Goal: Task Accomplishment & Management: Manage account settings

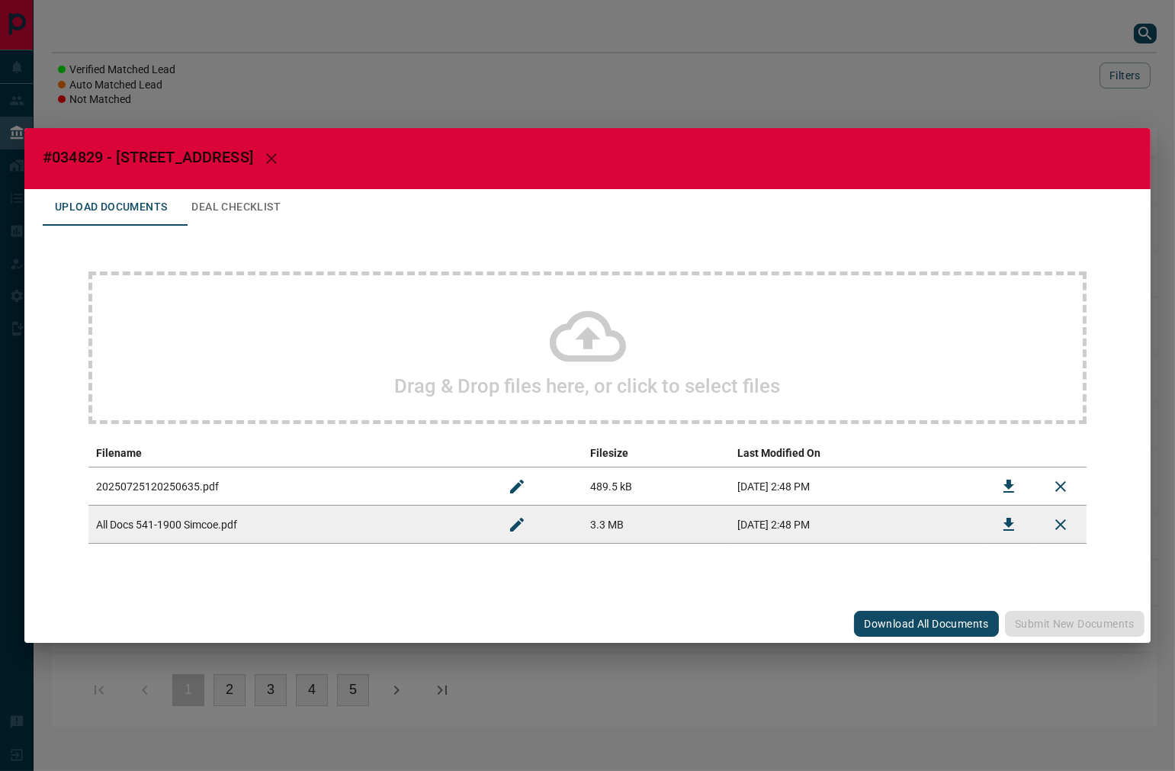
click at [72, 156] on span "#034829 - [STREET_ADDRESS]" at bounding box center [148, 157] width 210 height 18
copy span "034829"
click at [1012, 491] on icon "Download" at bounding box center [1008, 486] width 11 height 13
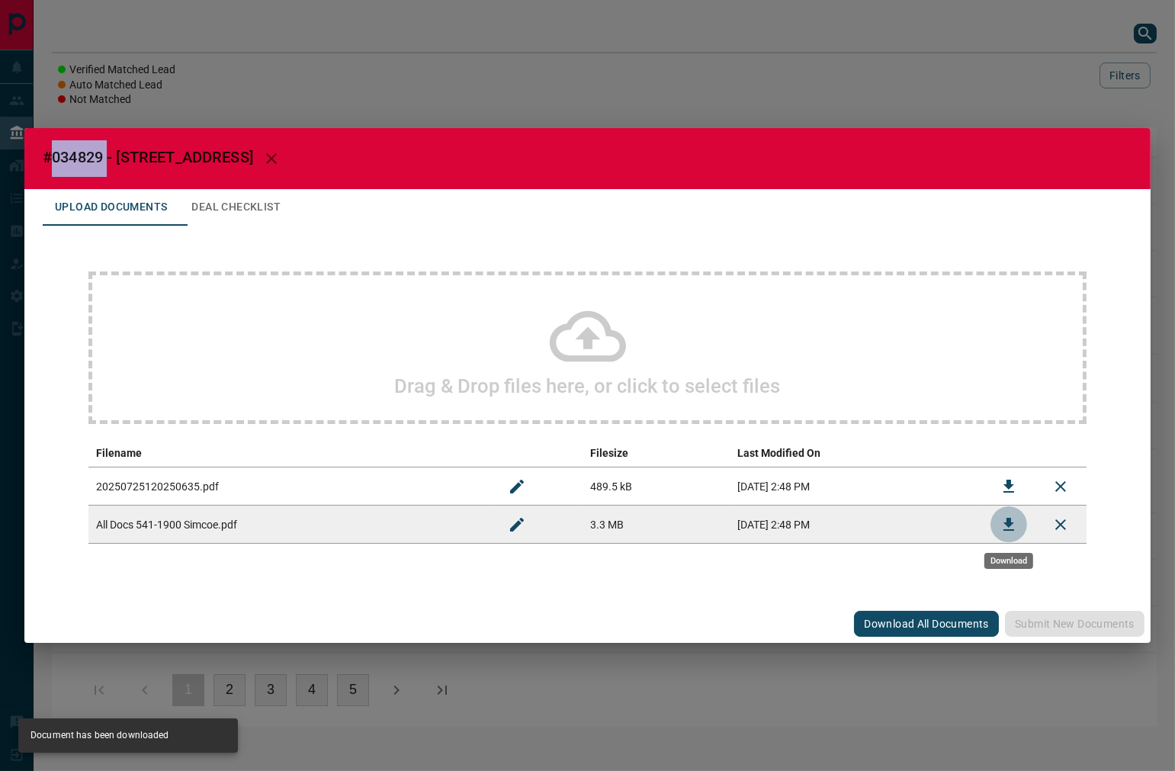
click at [1007, 523] on icon "Download" at bounding box center [1008, 524] width 11 height 13
click at [275, 213] on button "Deal Checklist" at bounding box center [236, 207] width 114 height 37
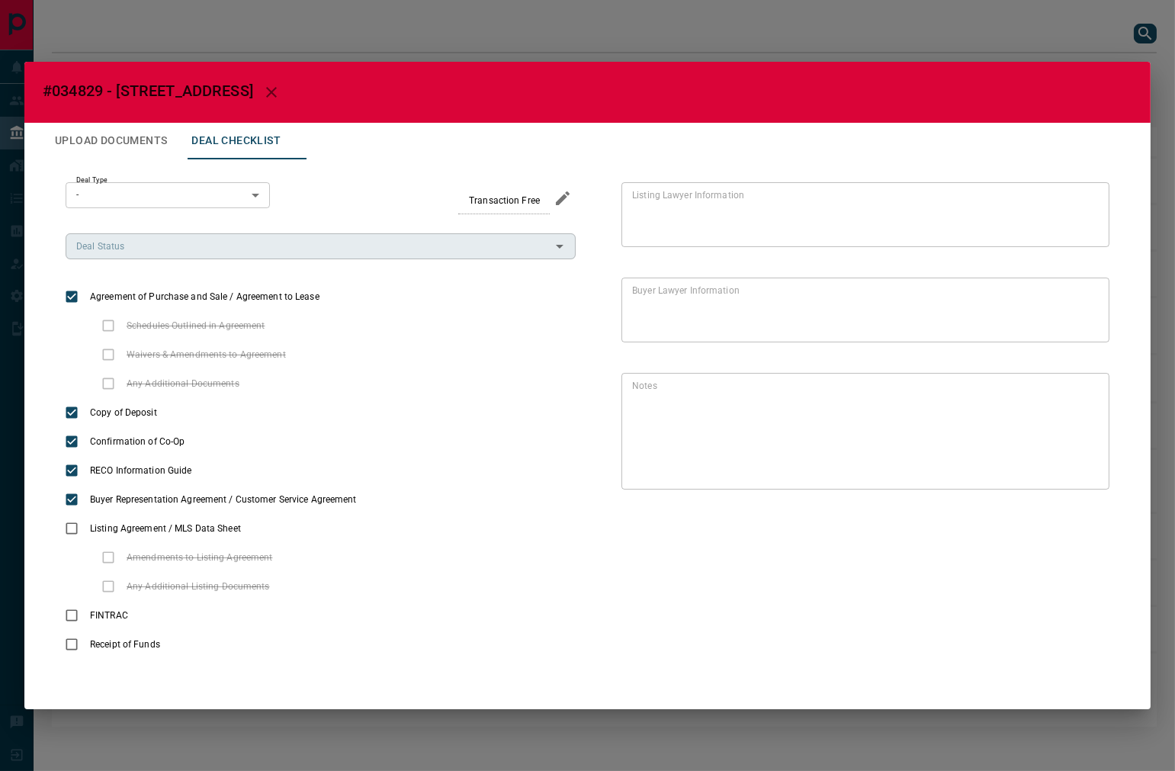
click at [168, 249] on input "Deal Status" at bounding box center [308, 246] width 476 height 17
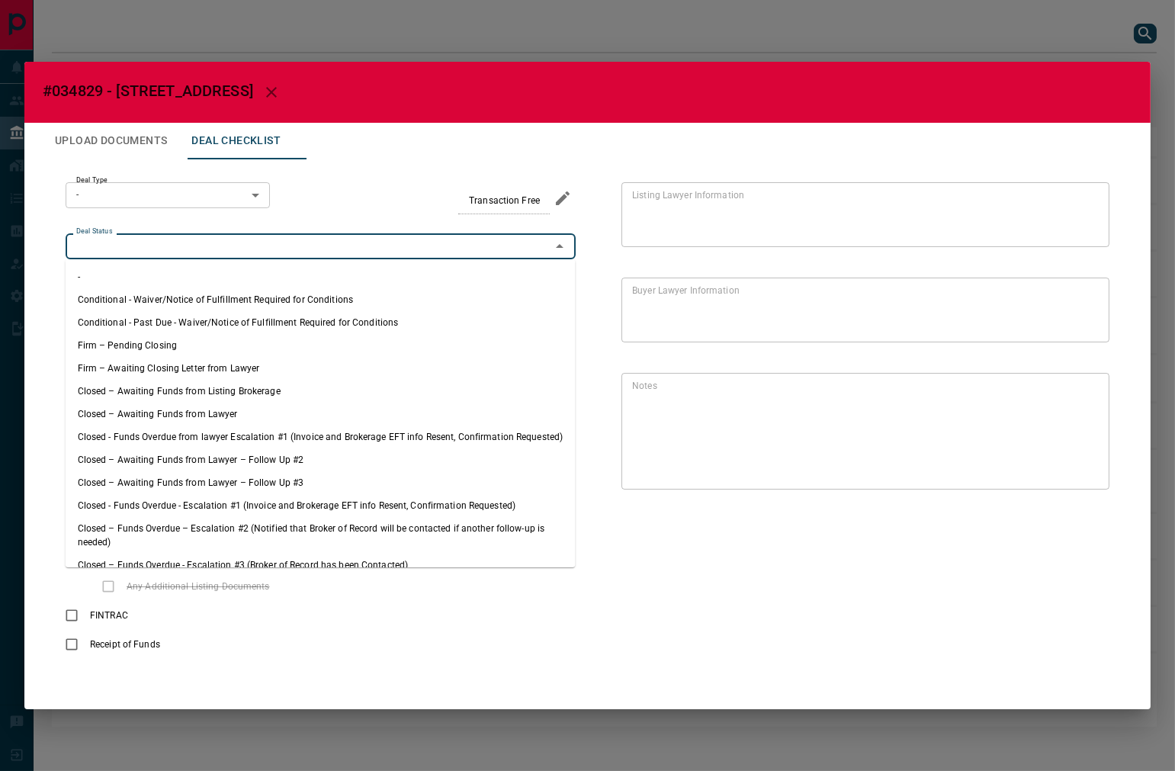
click at [200, 336] on li "Firm – Pending Closing" at bounding box center [321, 345] width 510 height 23
type input "**********"
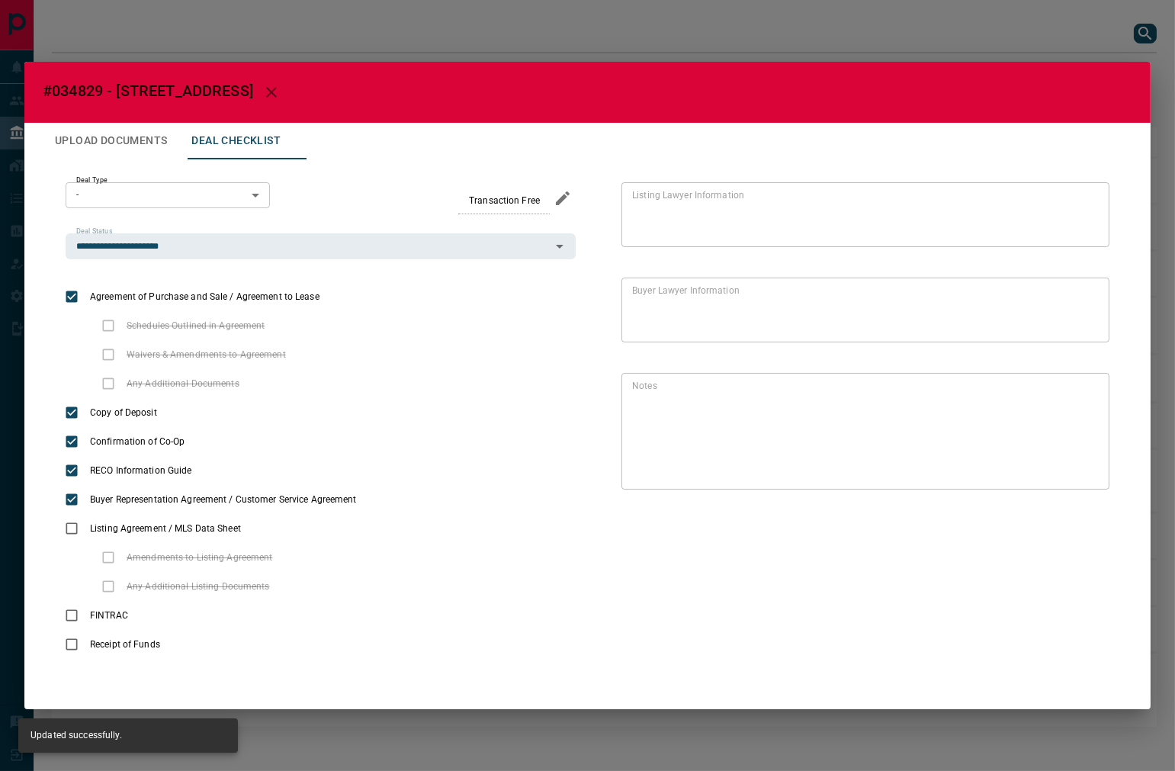
click at [196, 200] on body "Lead Transfers Leads Deals Listings Campaigns Quota Rules Agent Quotas Admin Mo…" at bounding box center [587, 371] width 1175 height 742
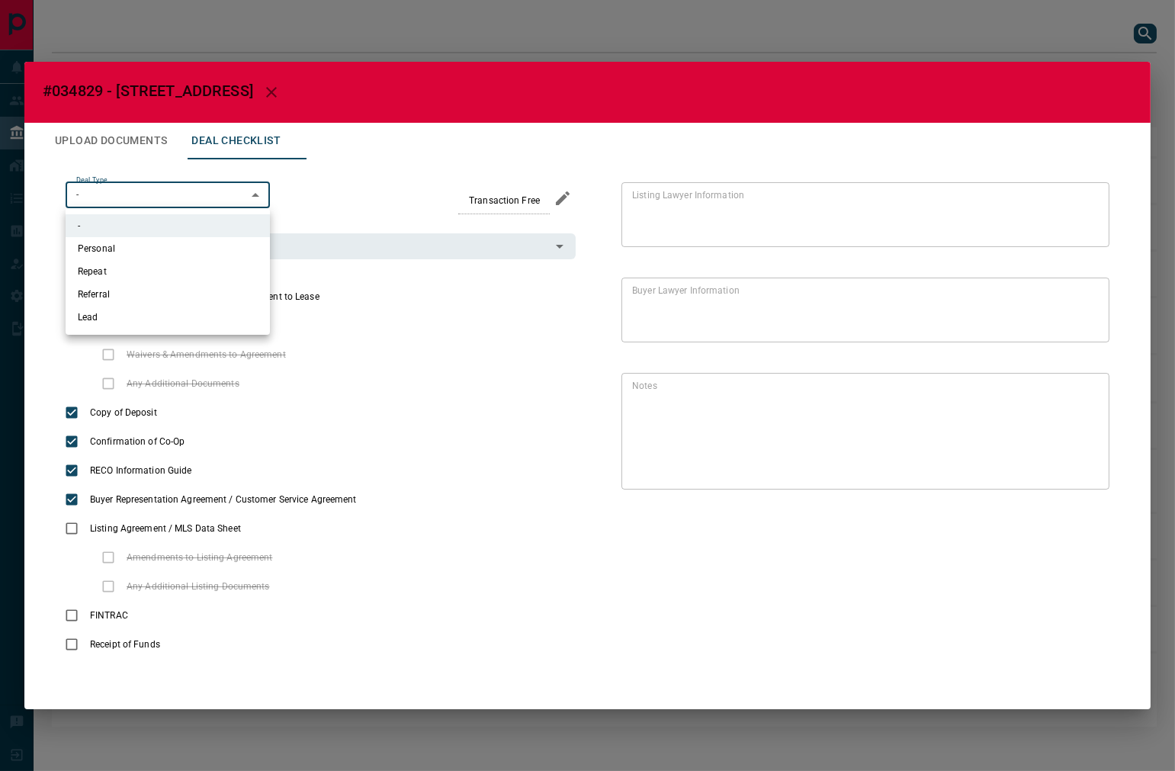
click at [166, 241] on li "Personal" at bounding box center [168, 248] width 204 height 23
type input "*"
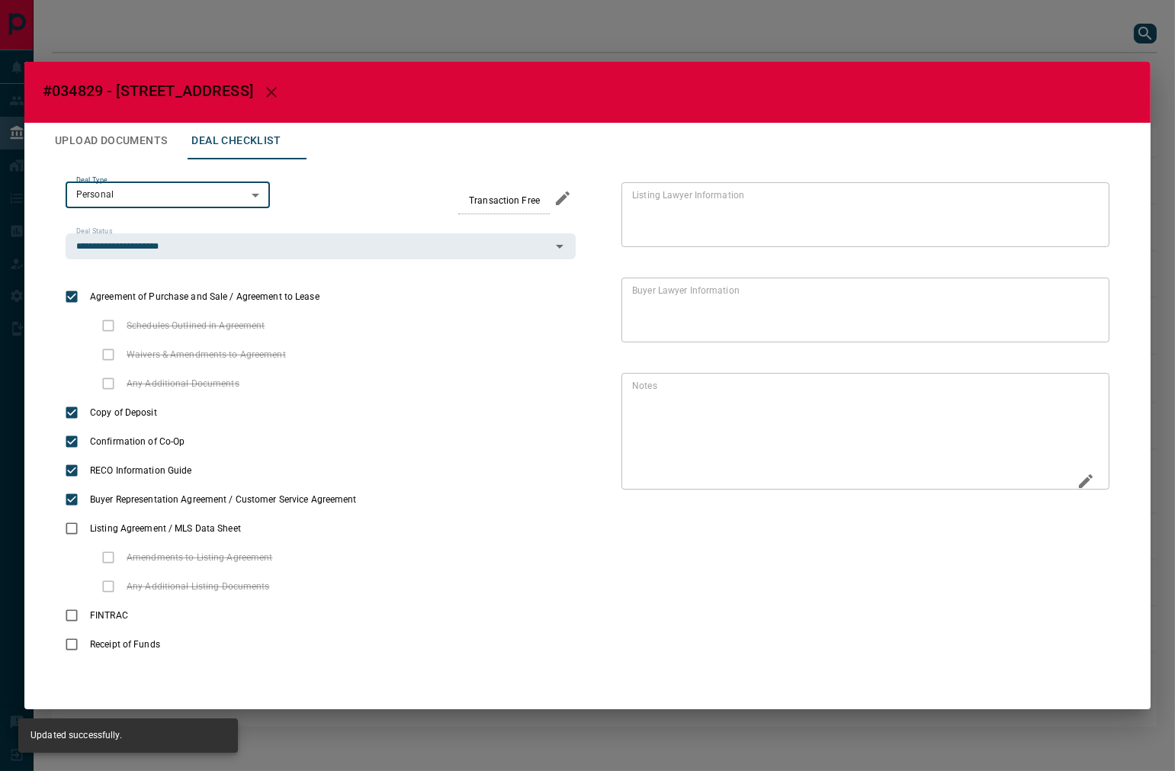
click at [1081, 484] on icon "Edit" at bounding box center [1085, 481] width 18 height 18
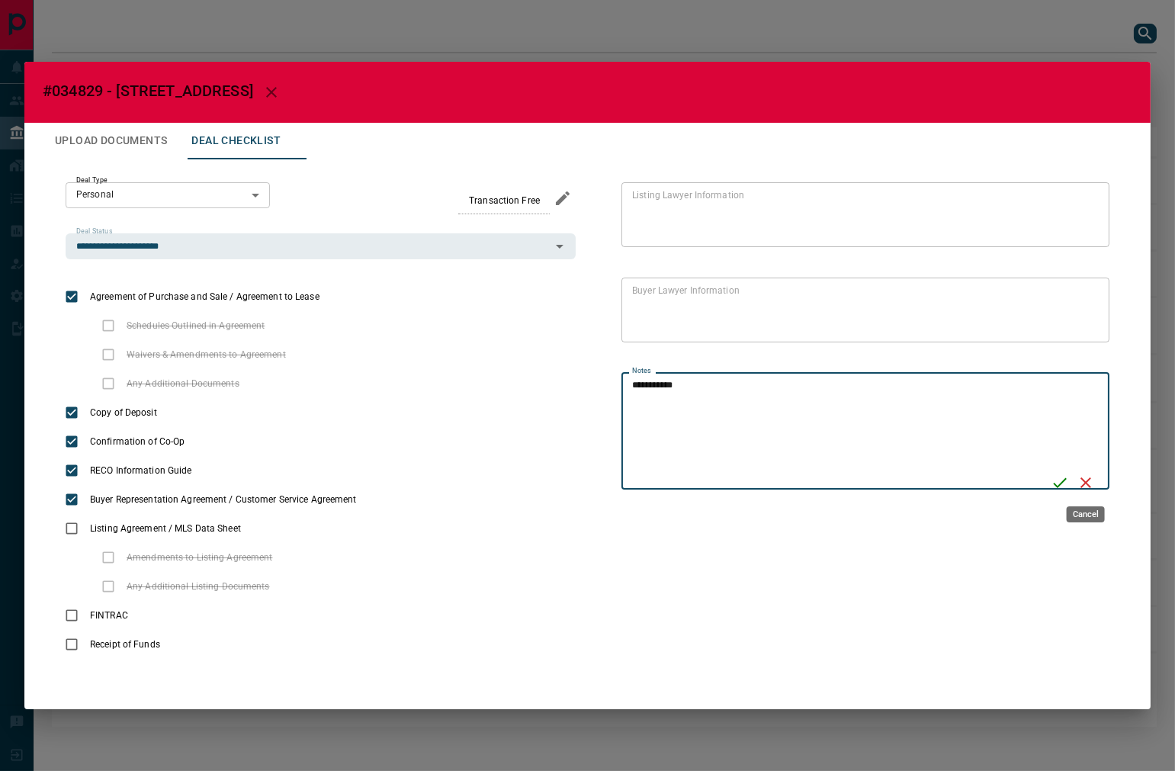
type textarea "**********"
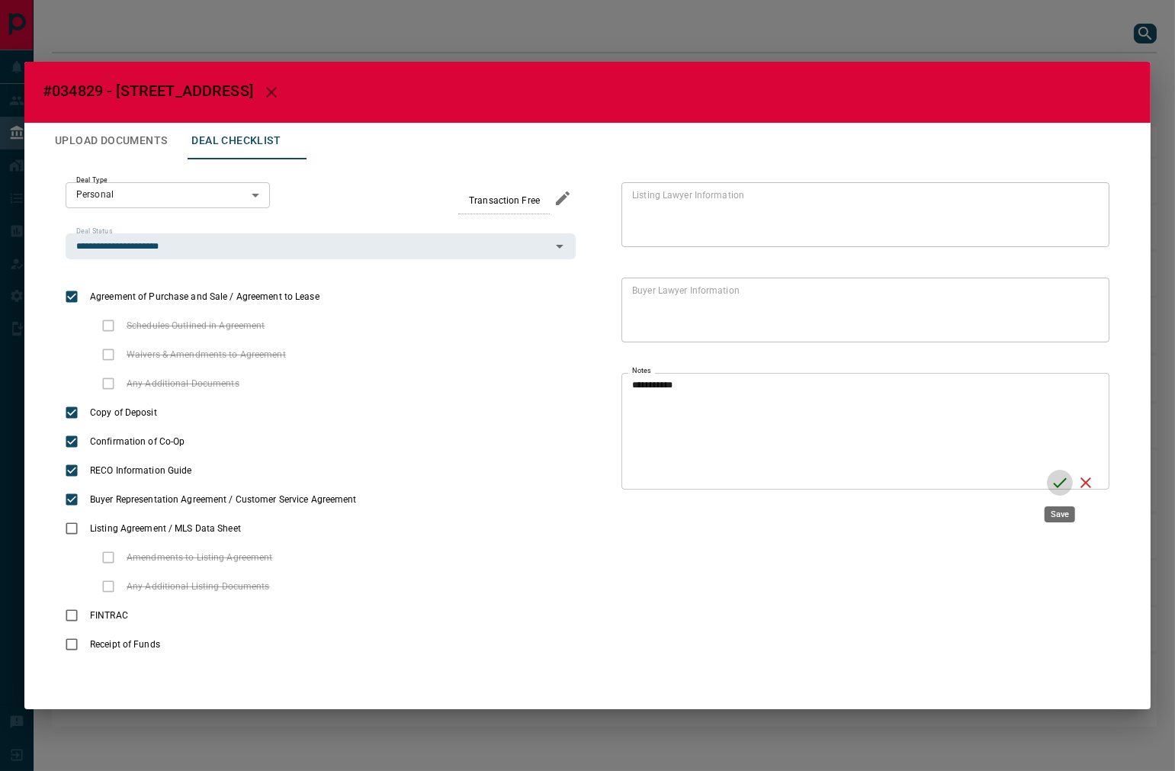
click at [1055, 486] on icon "Save" at bounding box center [1059, 482] width 18 height 18
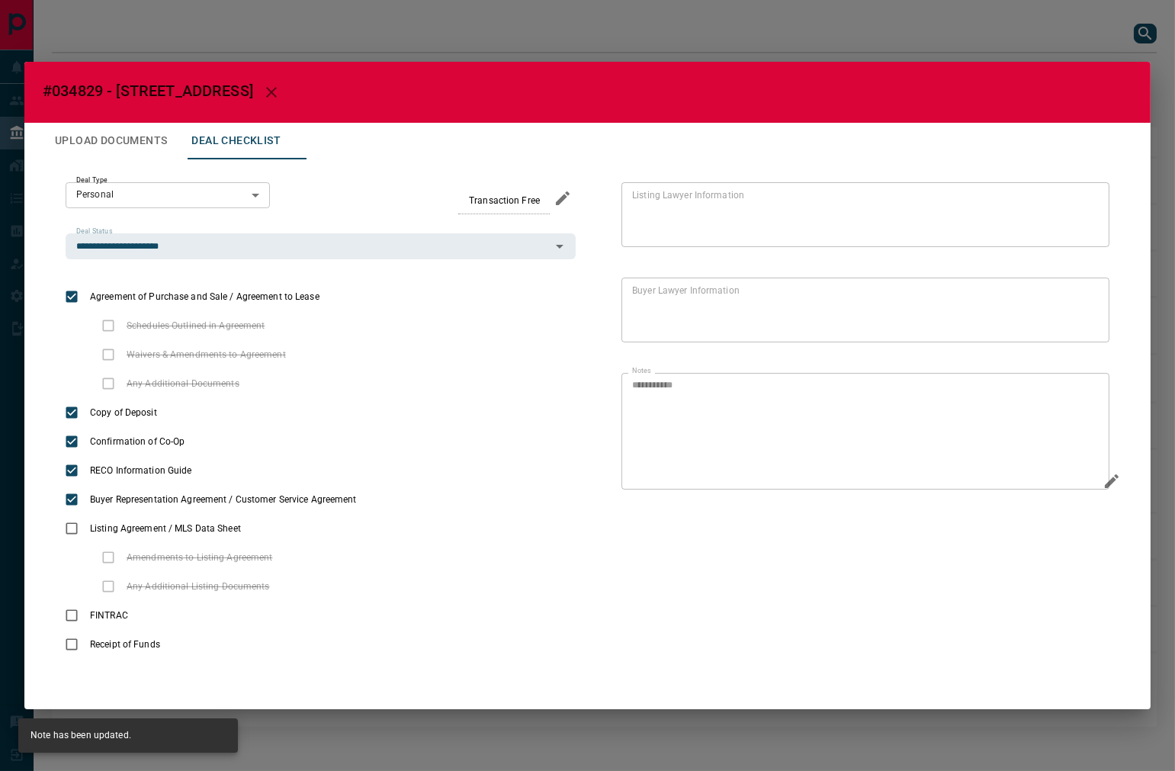
click at [108, 150] on button "Upload Documents" at bounding box center [111, 141] width 136 height 37
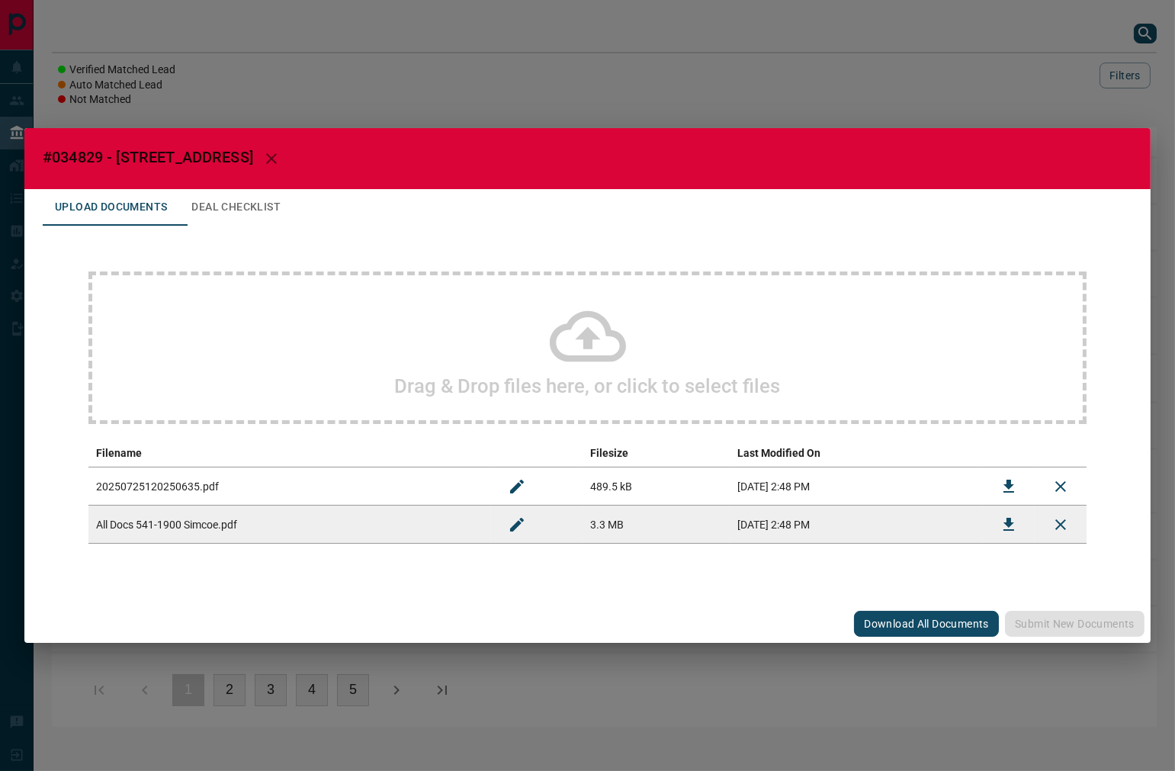
click at [324, 306] on div "Drag & Drop files here, or click to select files" at bounding box center [587, 347] width 998 height 152
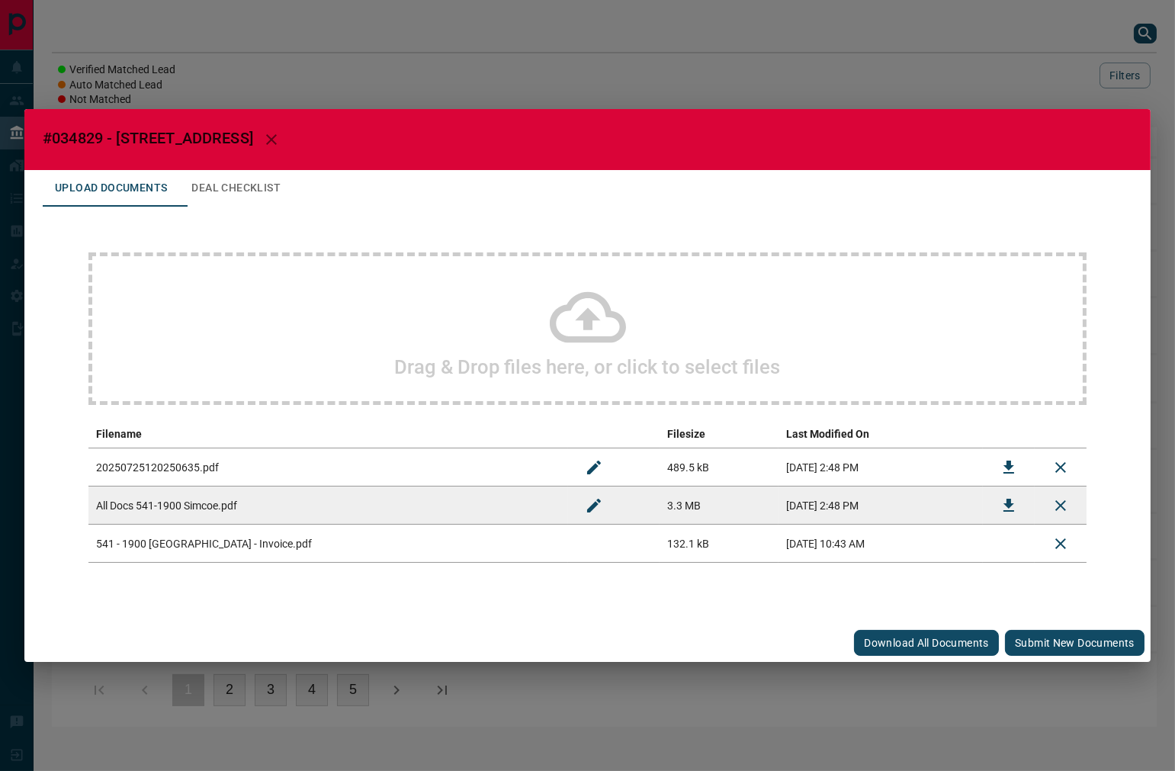
click at [1056, 637] on button "Submit new documents" at bounding box center [1075, 643] width 140 height 26
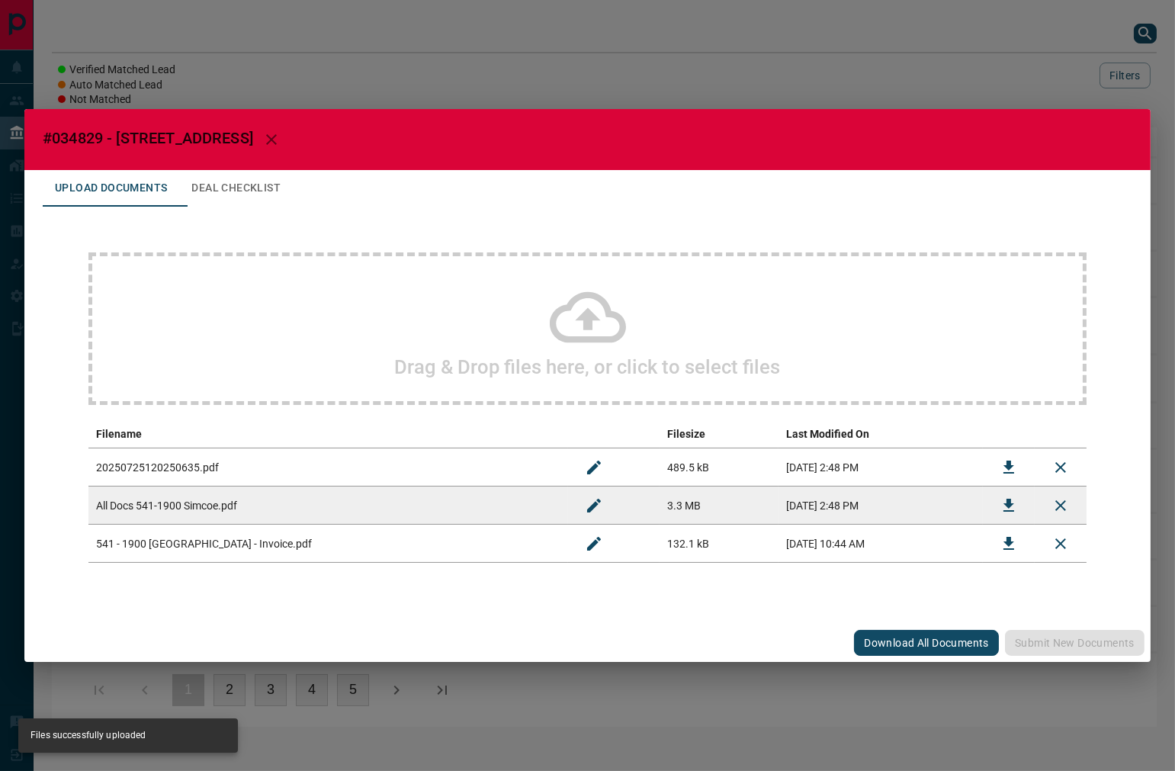
click at [258, 199] on button "Deal Checklist" at bounding box center [236, 188] width 114 height 37
